Goal: Transaction & Acquisition: Purchase product/service

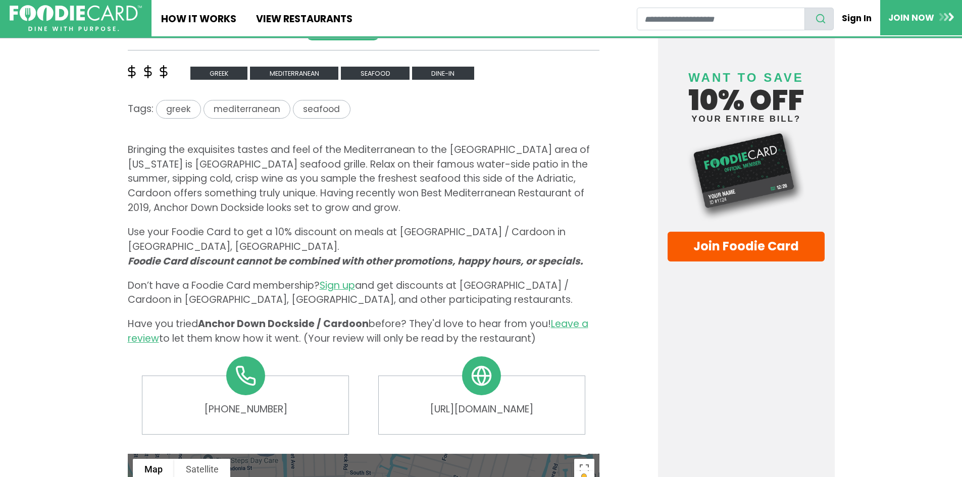
scroll to position [202, 0]
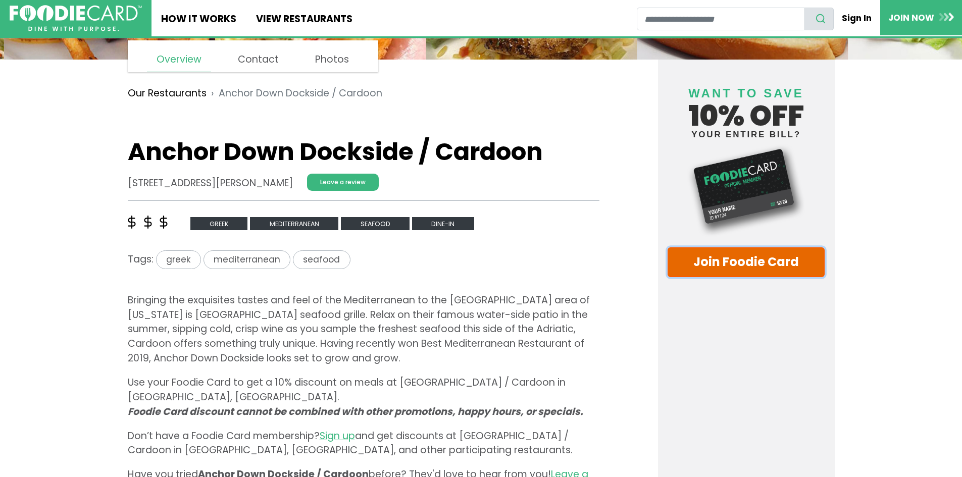
click at [727, 266] on link "Join Foodie Card" at bounding box center [746, 262] width 158 height 30
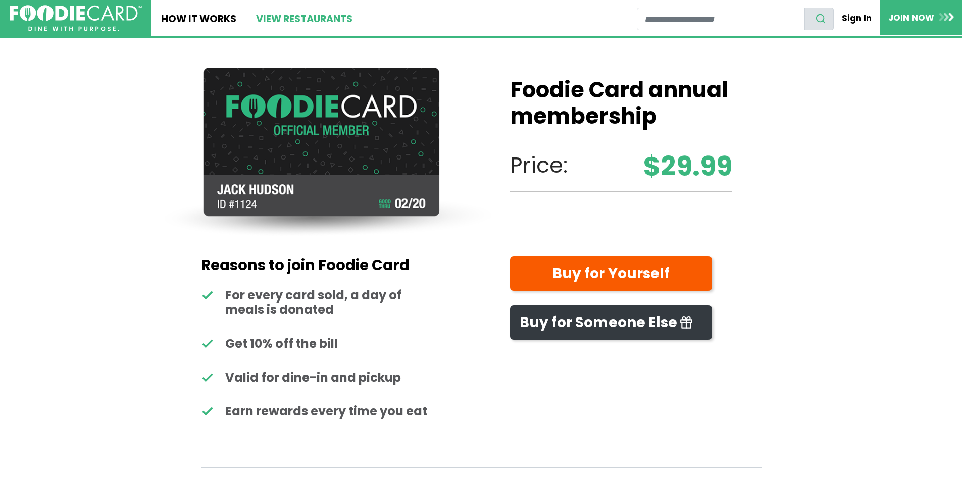
click at [291, 24] on link "View restaurants" at bounding box center [304, 18] width 116 height 36
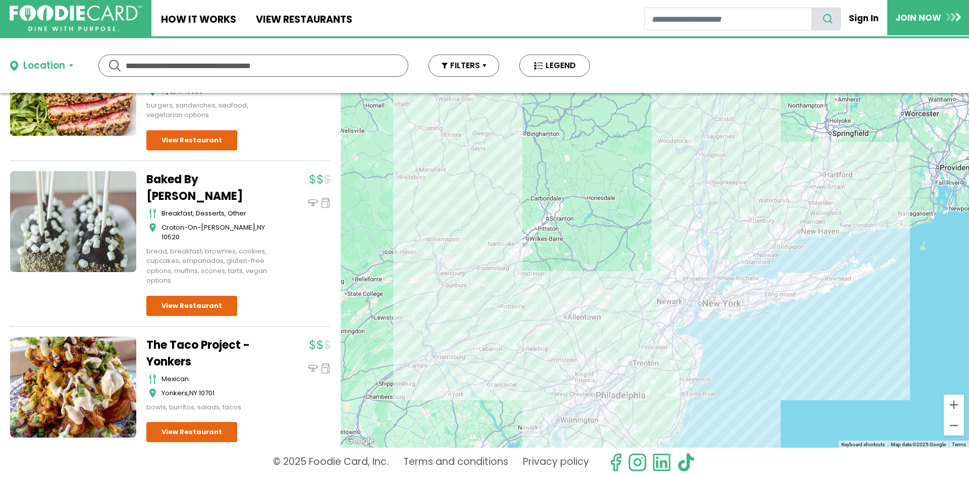
scroll to position [4571, 0]
